Goal: Complete application form

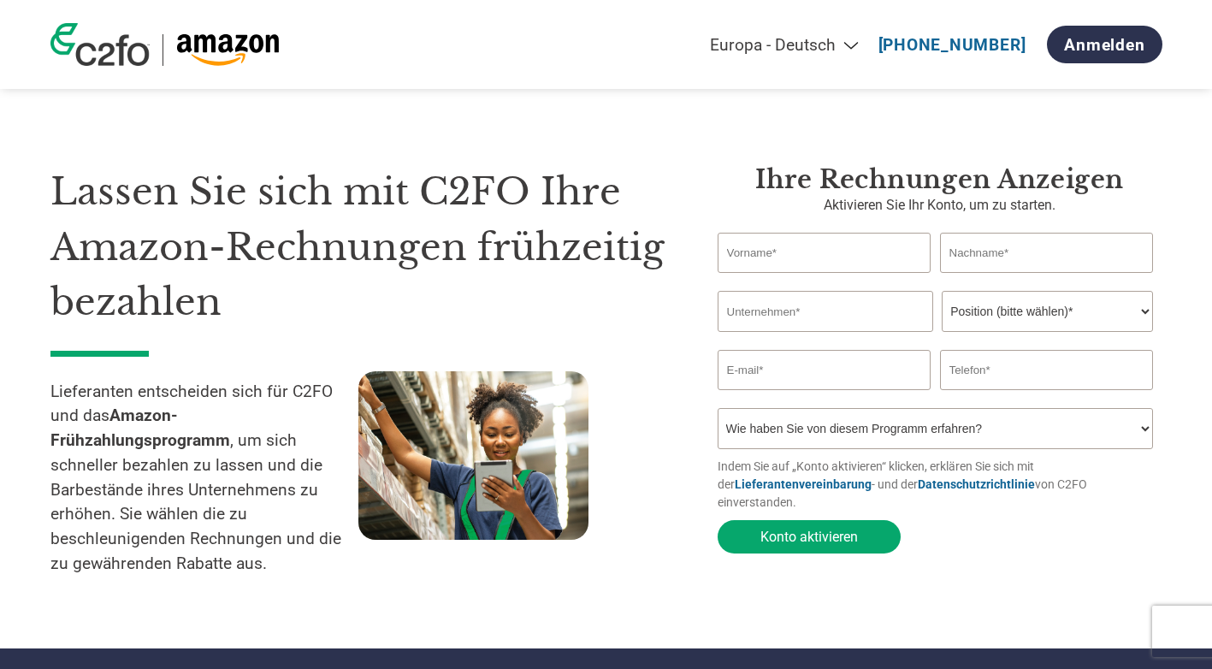
select select "de"
click at [860, 271] on input "text" at bounding box center [825, 253] width 214 height 40
type input "[PERSON_NAME]"
type input "Nitschke"
type input "UFP Deutschland GmbH"
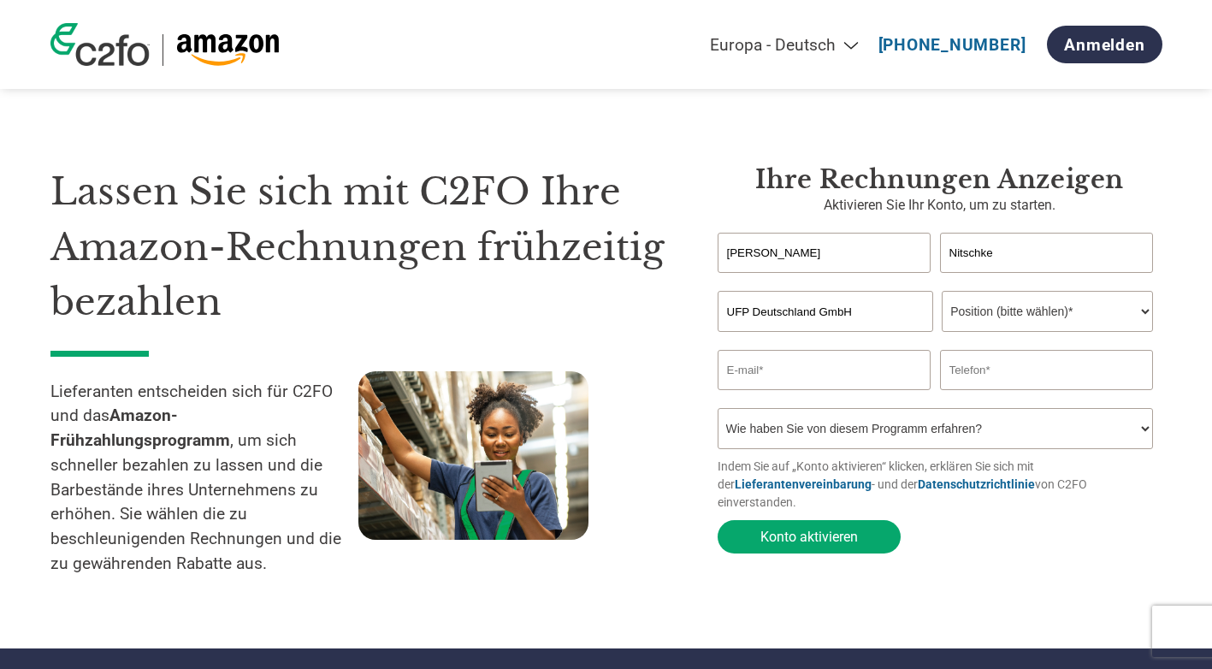
type input "[EMAIL_ADDRESS][DOMAIN_NAME]"
type input "02842983600"
click at [1127, 306] on select "Position (bitte wählen)* Finanzvorstand Finanzkontrolleur Kreditmanager Finanzc…" at bounding box center [1047, 311] width 211 height 41
select select "FINANCE_DIRECTOR"
click at [942, 293] on select "Position (bitte wählen)* Finanzvorstand Finanzkontrolleur Kreditmanager Finanzc…" at bounding box center [1047, 311] width 211 height 41
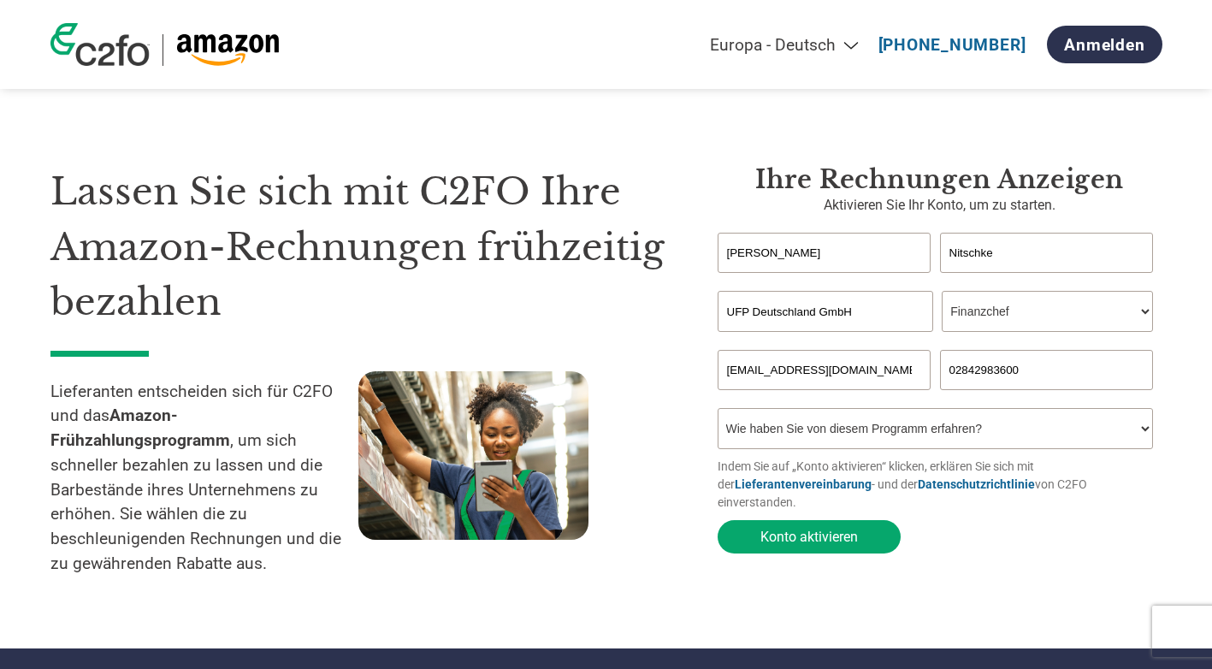
click at [1009, 446] on select "Wie haben Sie von diesem Programm erfahren? Ich habe einen Brief erhalten E-Mai…" at bounding box center [936, 428] width 436 height 41
select select "Other"
click at [718, 413] on select "Wie haben Sie von diesem Programm erfahren? Ich habe einen Brief erhalten E-Mai…" at bounding box center [936, 428] width 436 height 41
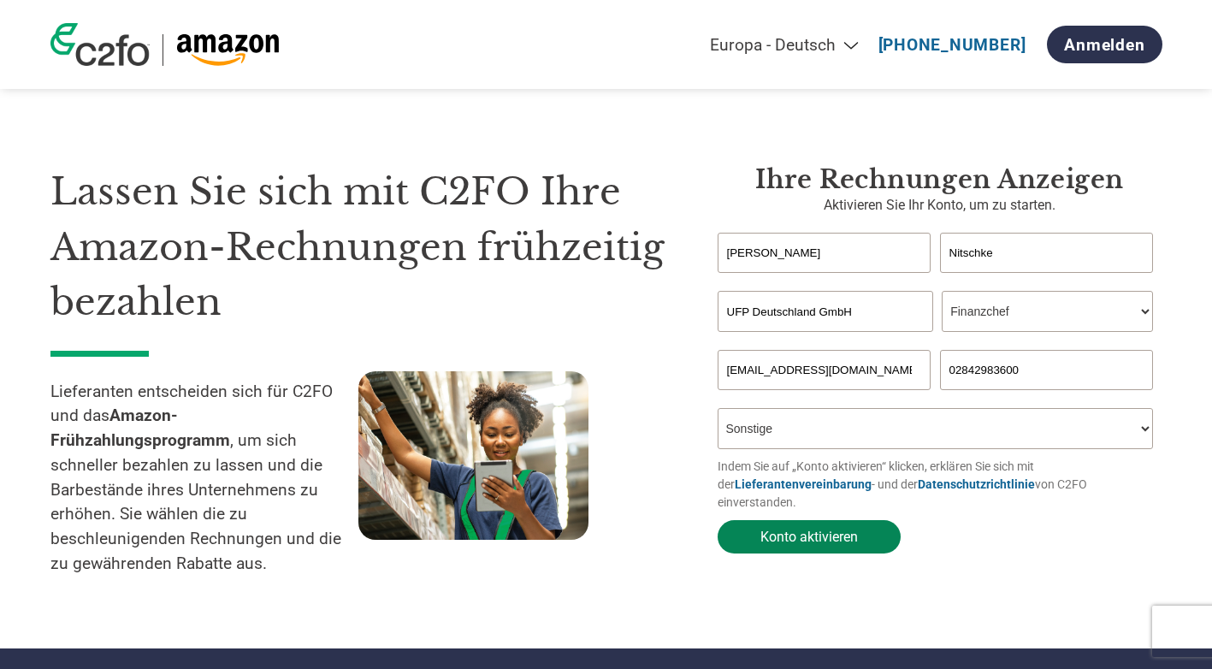
click at [817, 526] on button "Konto aktivieren" at bounding box center [809, 536] width 183 height 33
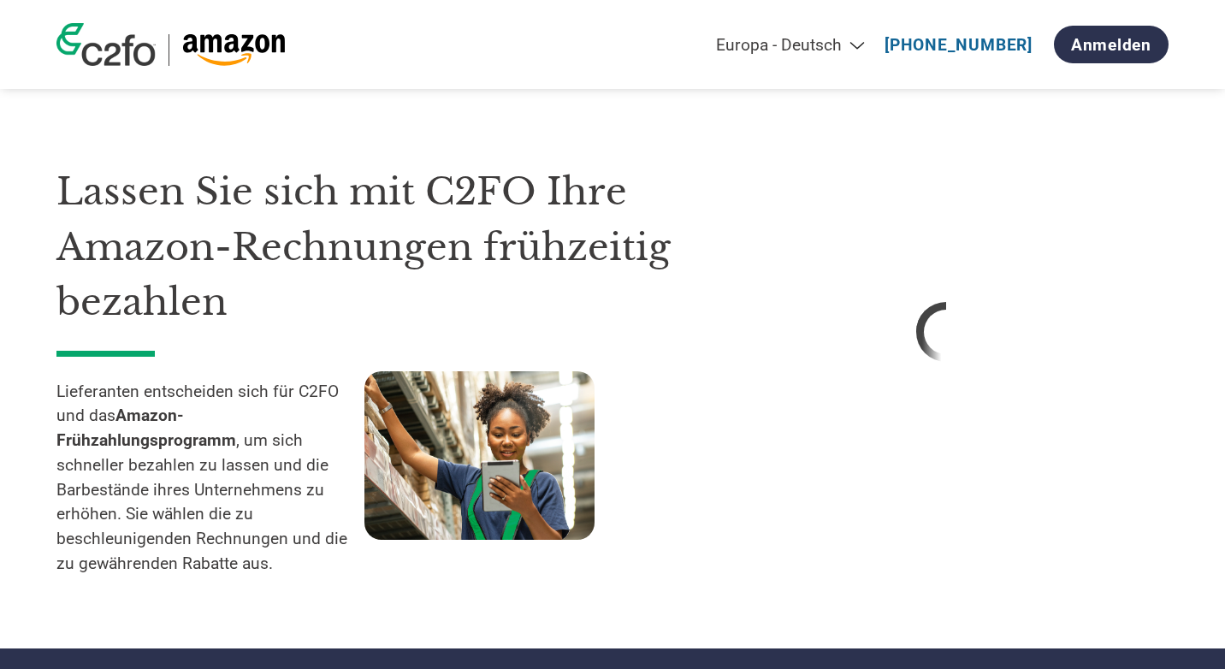
select select "de"
